Goal: Task Accomplishment & Management: Manage account settings

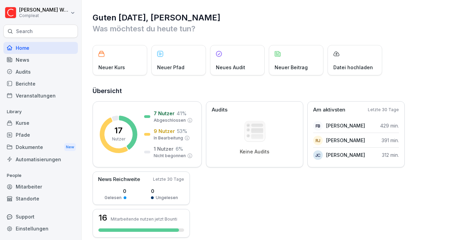
click at [23, 184] on div "Mitarbeiter" at bounding box center [40, 187] width 74 height 12
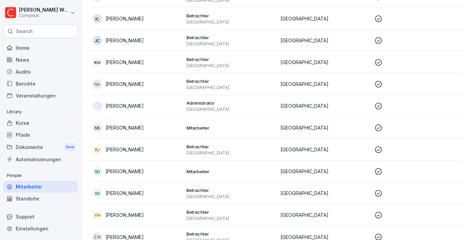
scroll to position [205, 0]
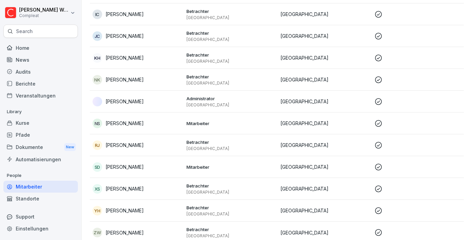
click at [189, 166] on p "Mitarbeiter" at bounding box center [230, 167] width 88 height 6
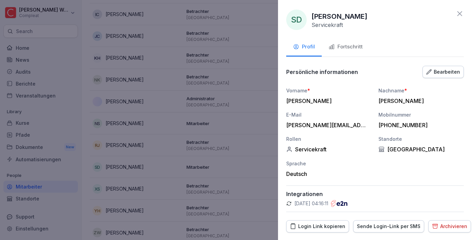
scroll to position [19, 0]
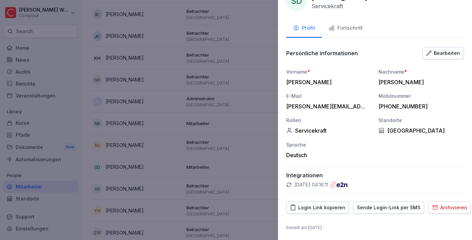
click at [439, 56] on div "Bearbeiten" at bounding box center [443, 53] width 34 height 8
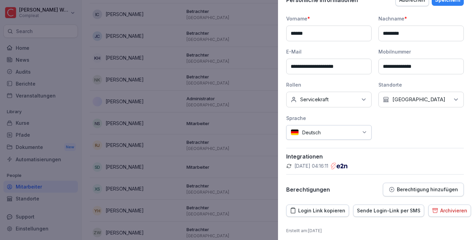
scroll to position [75, 0]
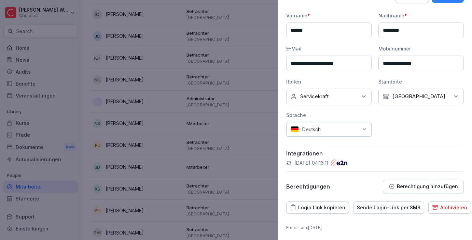
click at [406, 187] on p "Berechtigung hinzufügen" at bounding box center [427, 186] width 61 height 5
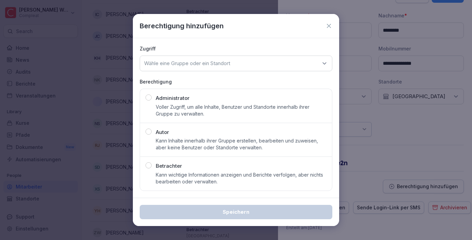
click at [178, 167] on p "Betrachter" at bounding box center [169, 166] width 26 height 8
click at [230, 64] on p "Wähle eine Gruppe oder ein Standort" at bounding box center [187, 63] width 86 height 7
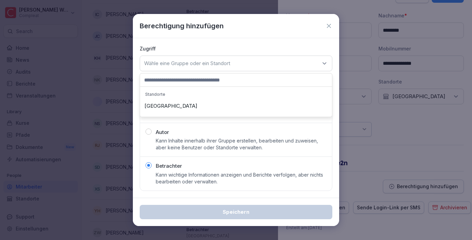
click at [190, 104] on div "[GEOGRAPHIC_DATA]" at bounding box center [236, 106] width 188 height 13
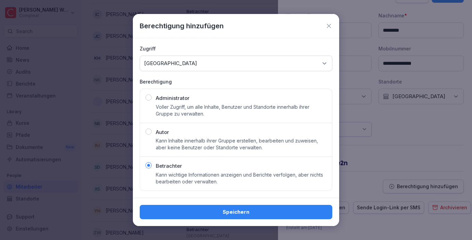
click at [201, 212] on div "Speichern" at bounding box center [236, 212] width 182 height 8
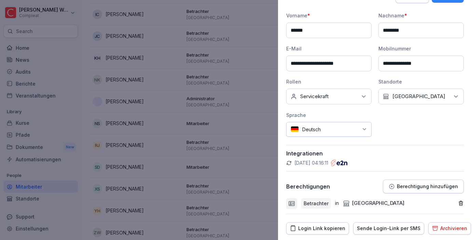
click at [246, 177] on div at bounding box center [236, 120] width 472 height 240
